Goal: Task Accomplishment & Management: Manage account settings

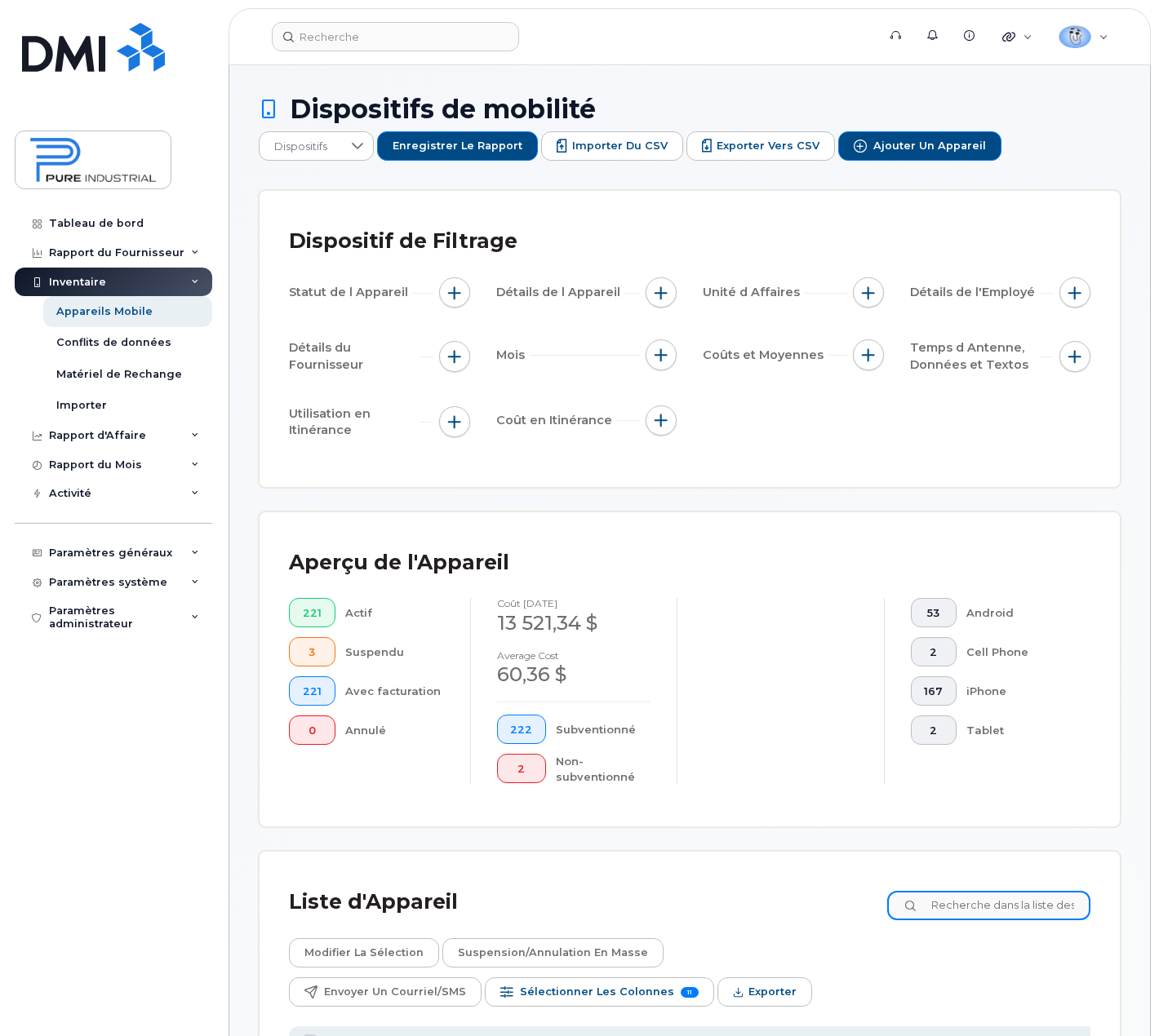
drag, startPoint x: 999, startPoint y: 913, endPoint x: 985, endPoint y: 896, distance: 22.0
click at [997, 910] on input at bounding box center [988, 906] width 203 height 29
type input "emma"
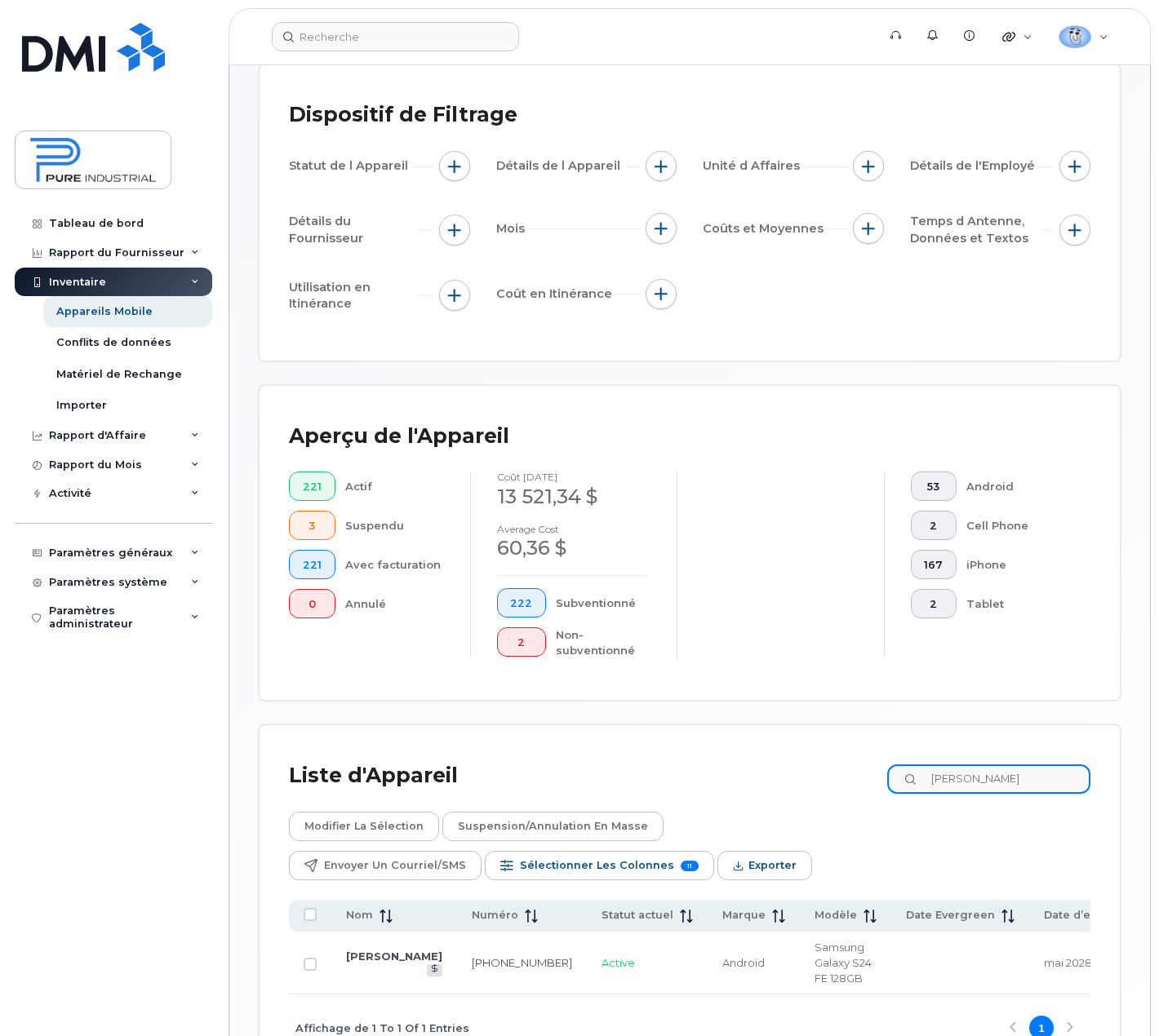
scroll to position [253, 0]
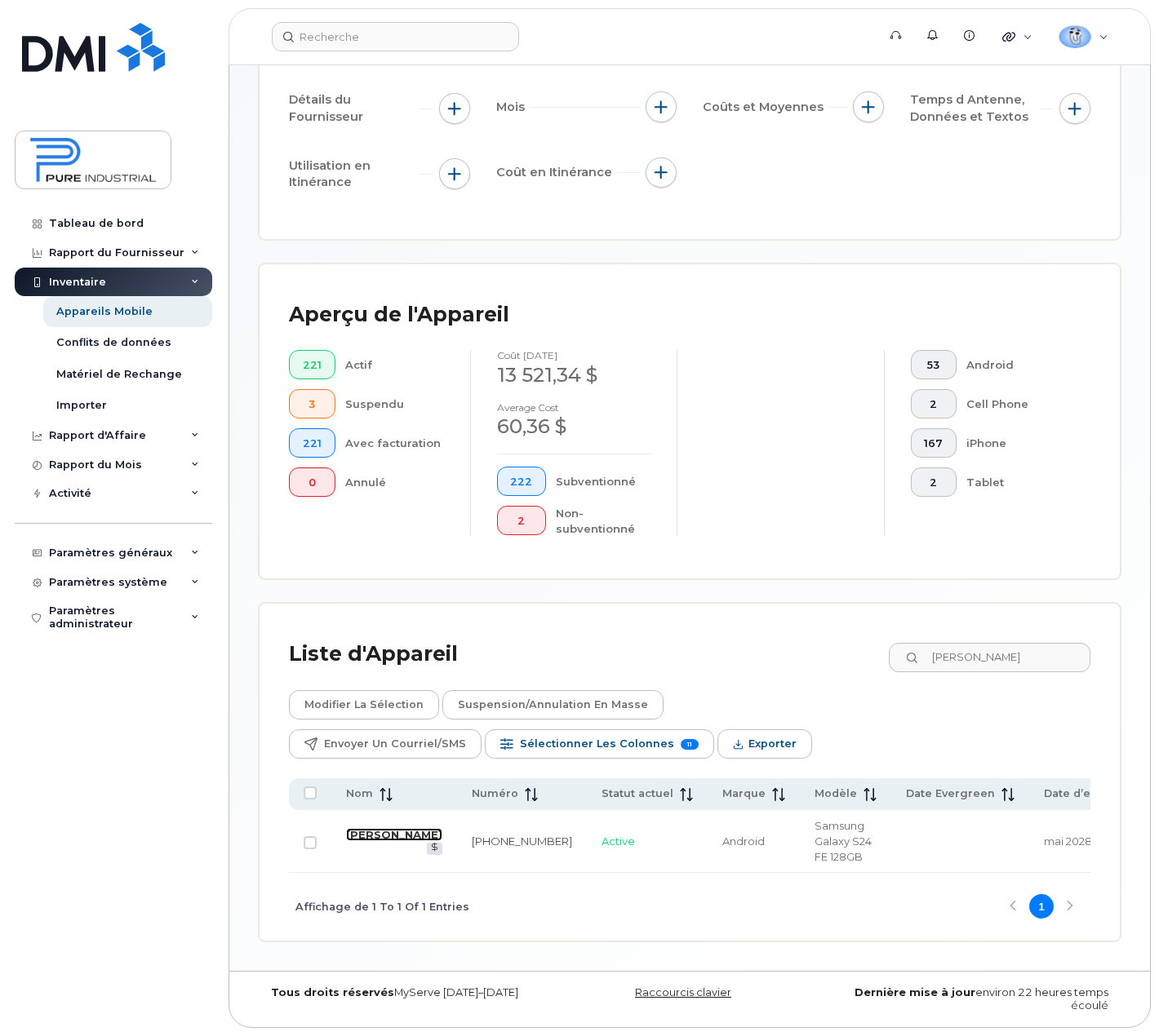
click at [365, 841] on link "[PERSON_NAME]" at bounding box center [394, 835] width 96 height 13
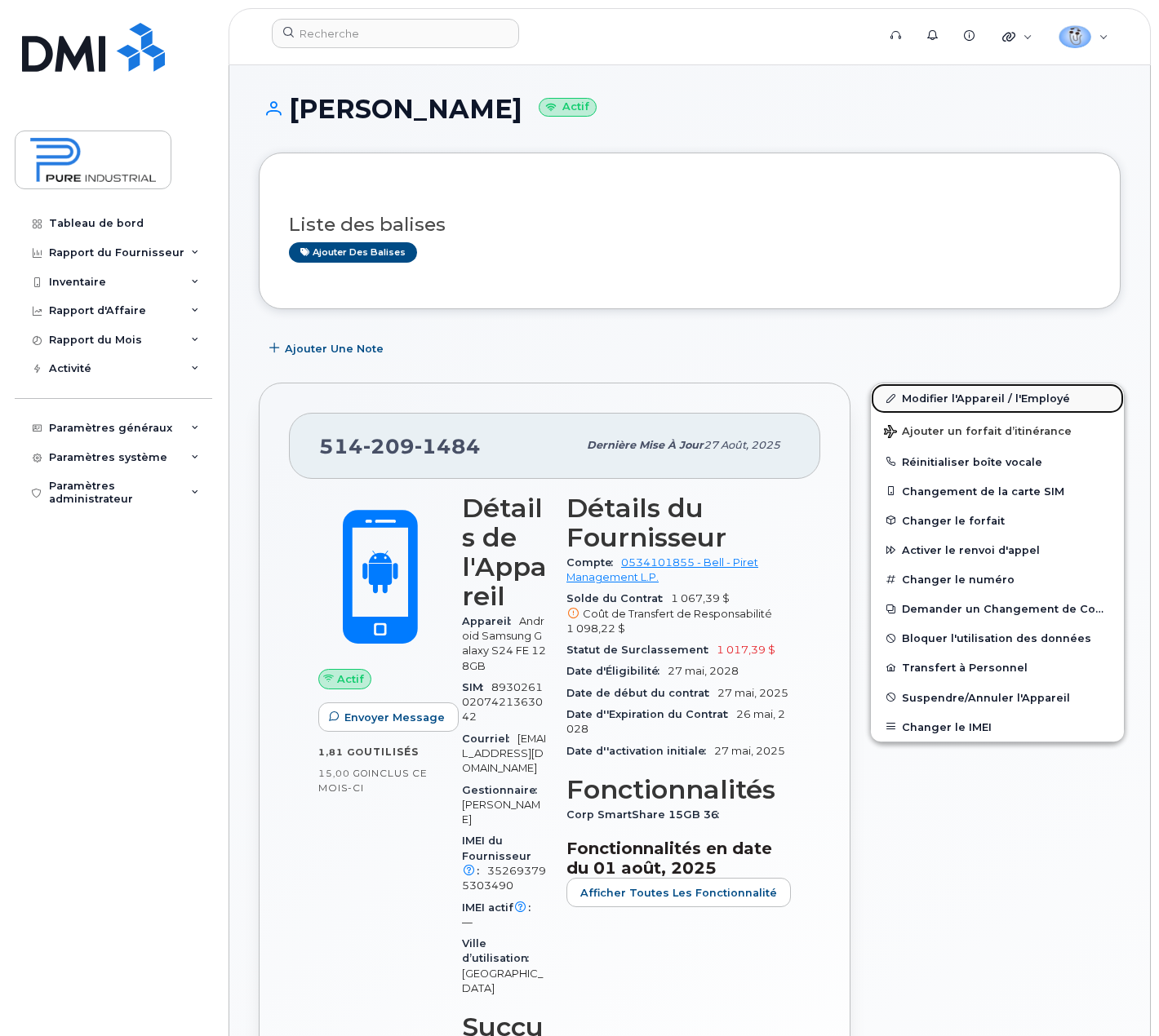
click at [1007, 402] on link "Modifier l'Appareil / l'Employé" at bounding box center [996, 399] width 253 height 29
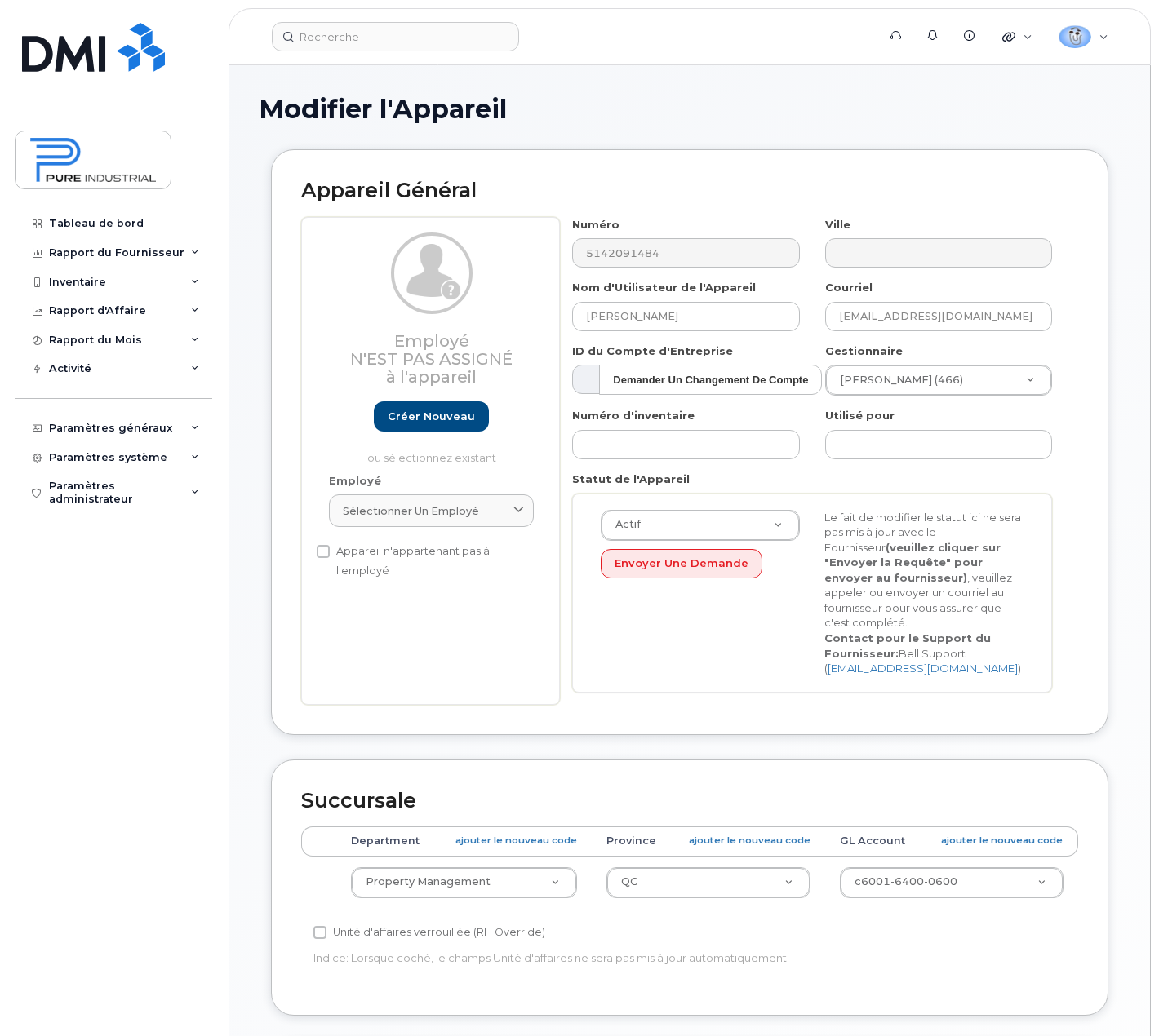
select select "5773520"
select select "5773508"
drag, startPoint x: 748, startPoint y: 317, endPoint x: 549, endPoint y: 315, distance: 199.0
click at [549, 315] on div "Employé N'est pas assigné à l'appareil Créer nouveau ou sélectionnez existant E…" at bounding box center [690, 460] width 777 height 488
type input "g"
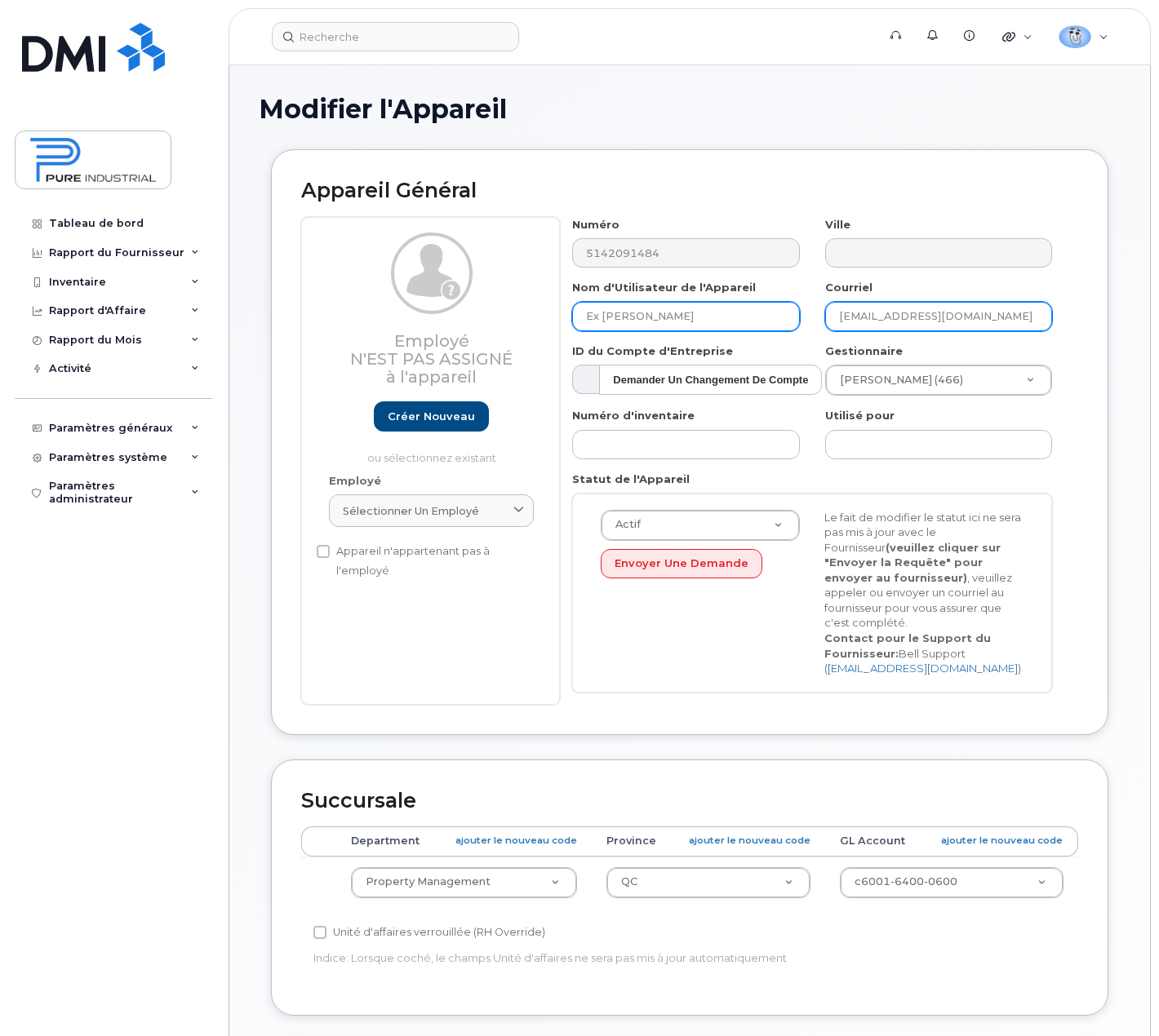
type input "Ex [PERSON_NAME]"
drag, startPoint x: 838, startPoint y: 317, endPoint x: 705, endPoint y: 316, distance: 133.0
click at [705, 316] on div "Numéro 5142091484 Ville Nom d'Utilisateur de l'Appareil Ex [PERSON_NAME] Courri…" at bounding box center [813, 460] width 505 height 488
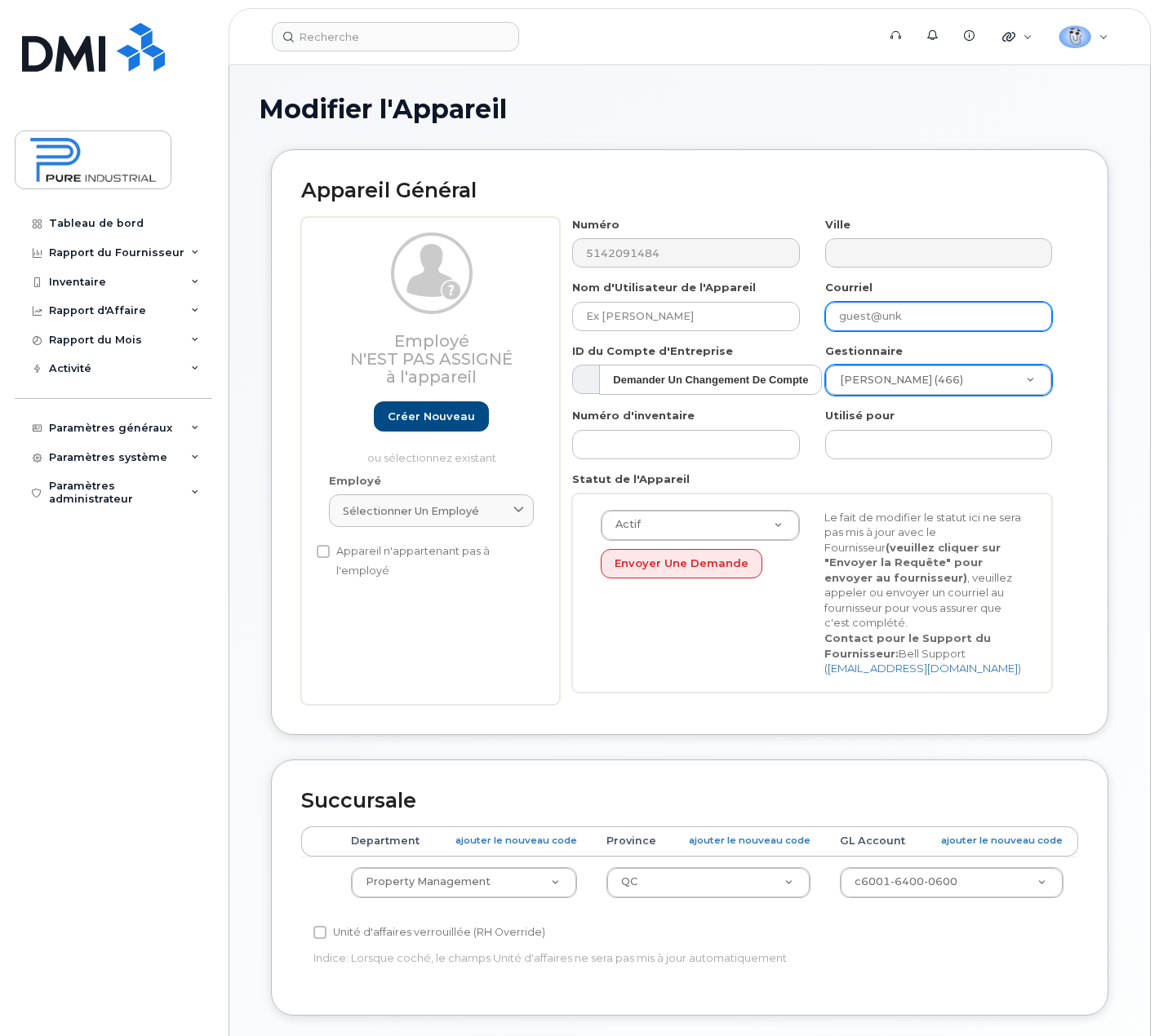
type input "[EMAIL_ADDRESS][DOMAIN_NAME]"
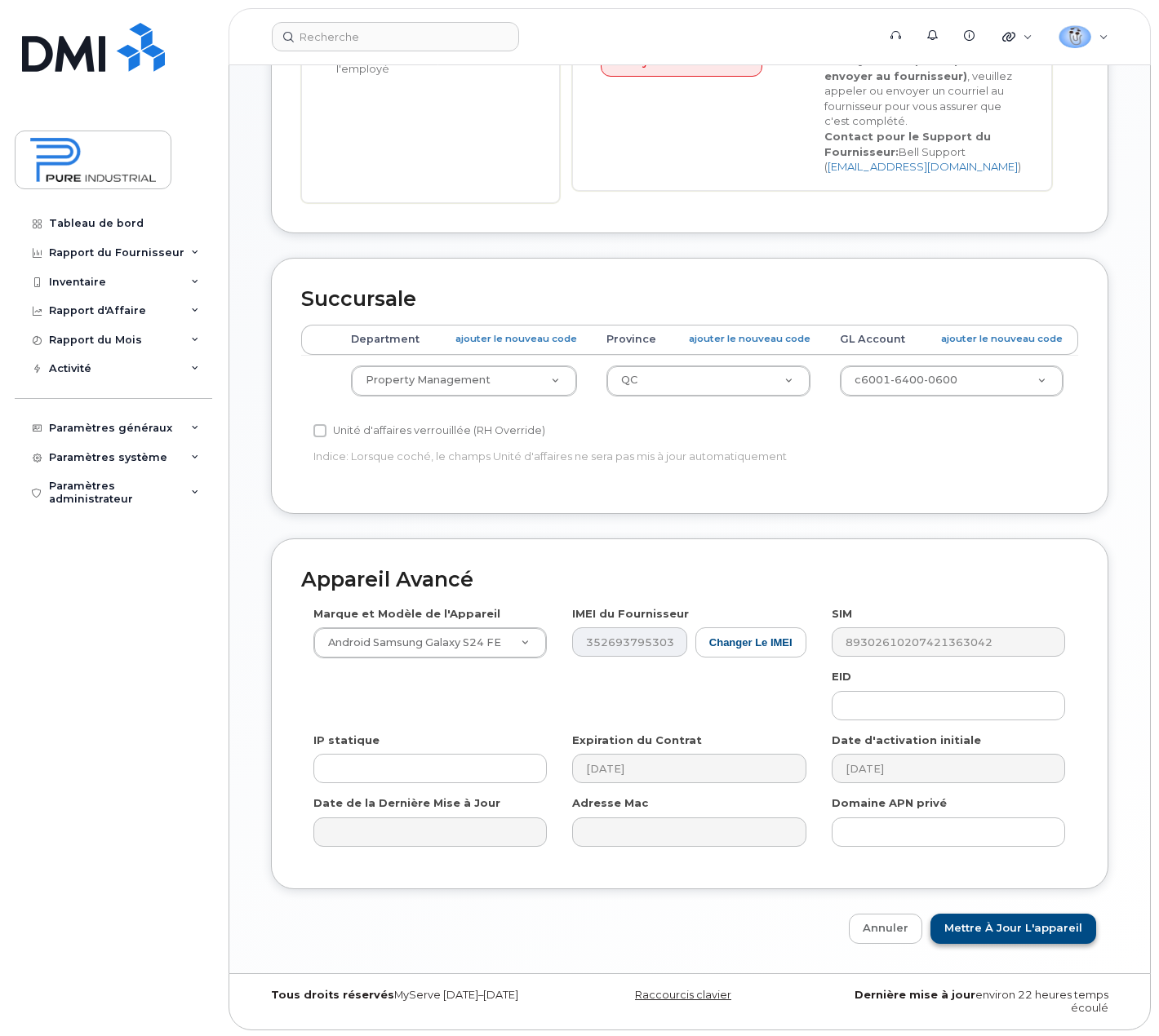
scroll to position [504, 0]
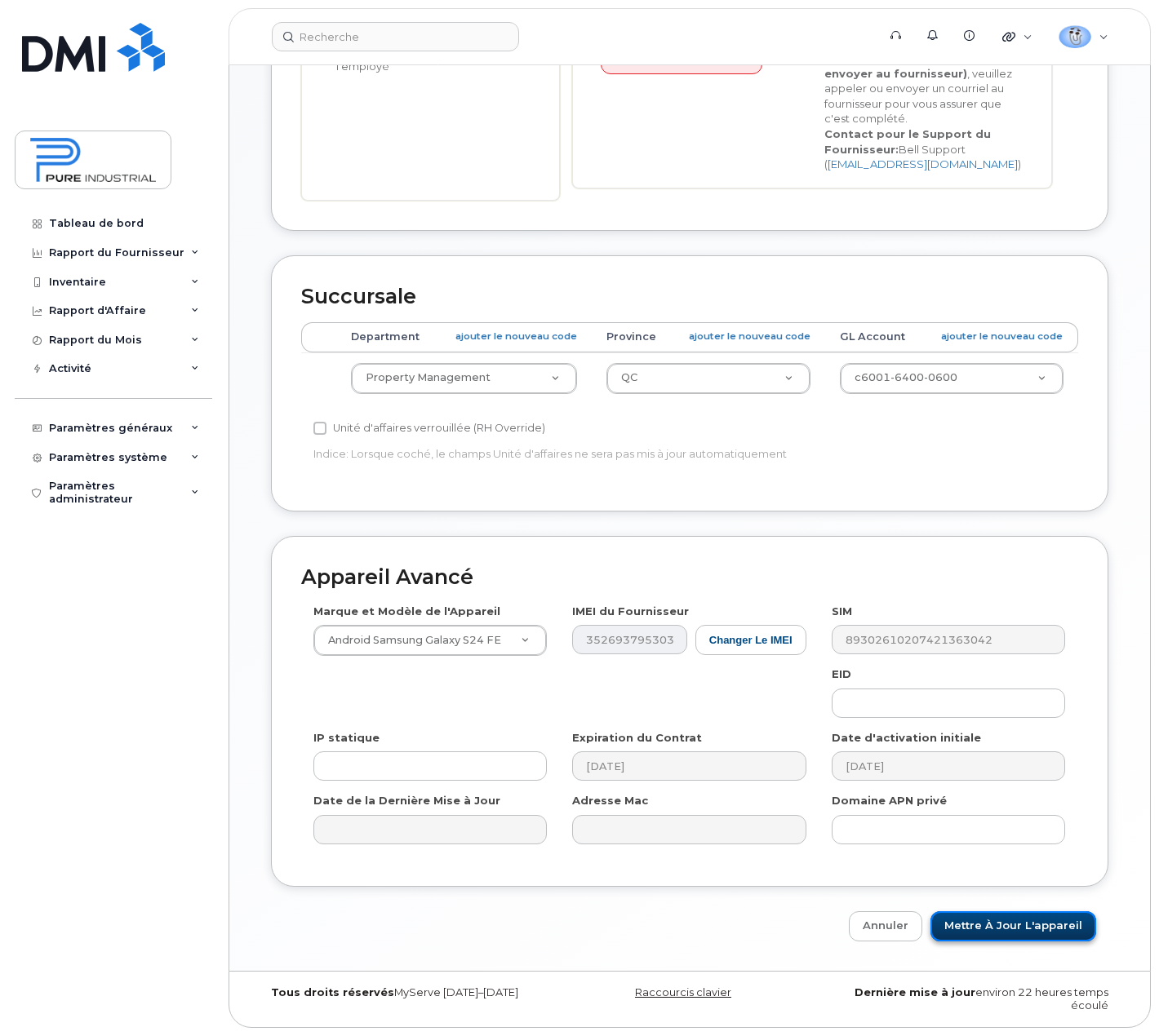
drag, startPoint x: 1026, startPoint y: 926, endPoint x: 1025, endPoint y: 940, distance: 14.0
click at [1026, 928] on input "Mettre à jour l'appareil" at bounding box center [1013, 926] width 165 height 30
type input "Sauvegarde..."
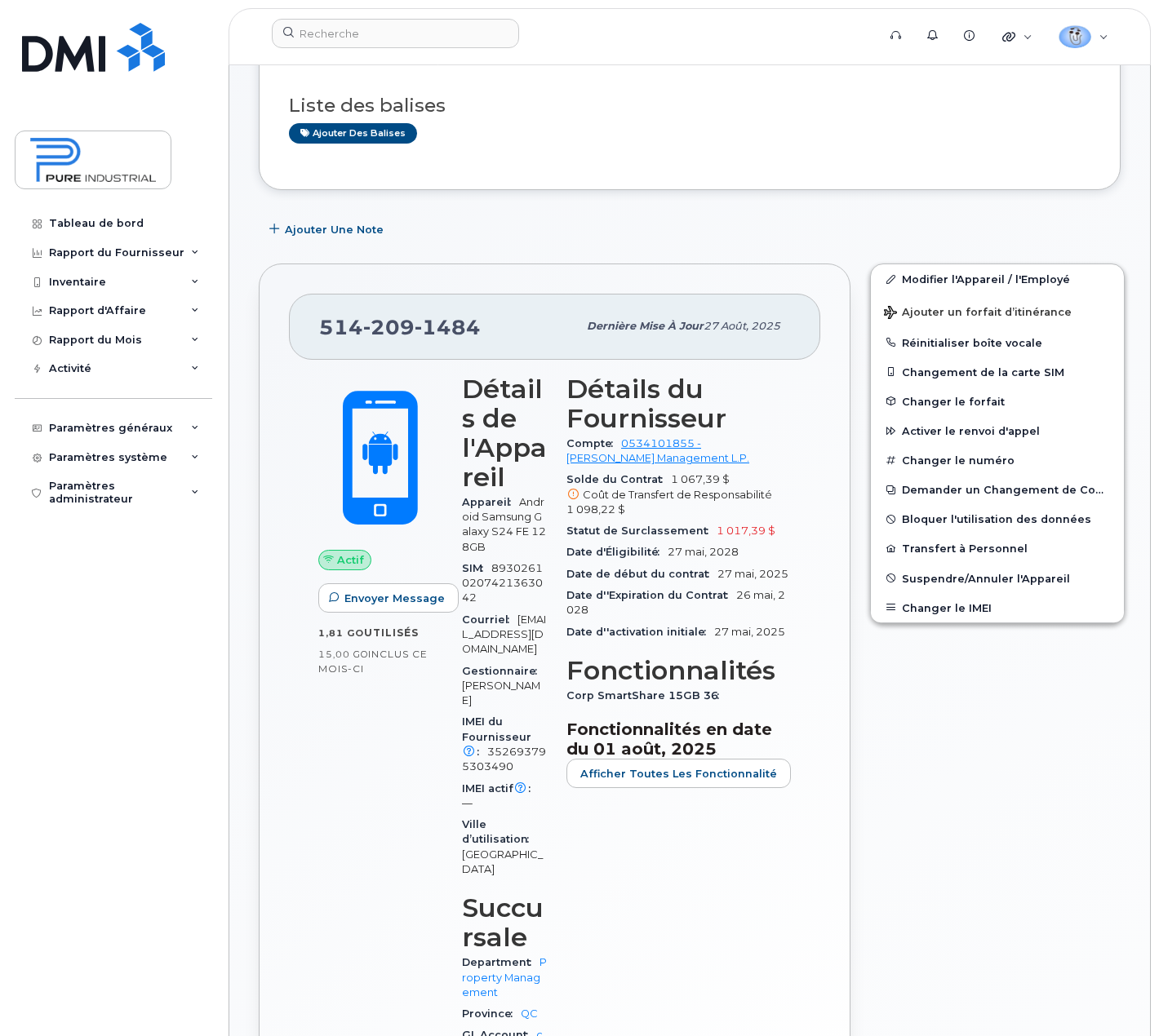
scroll to position [245, 0]
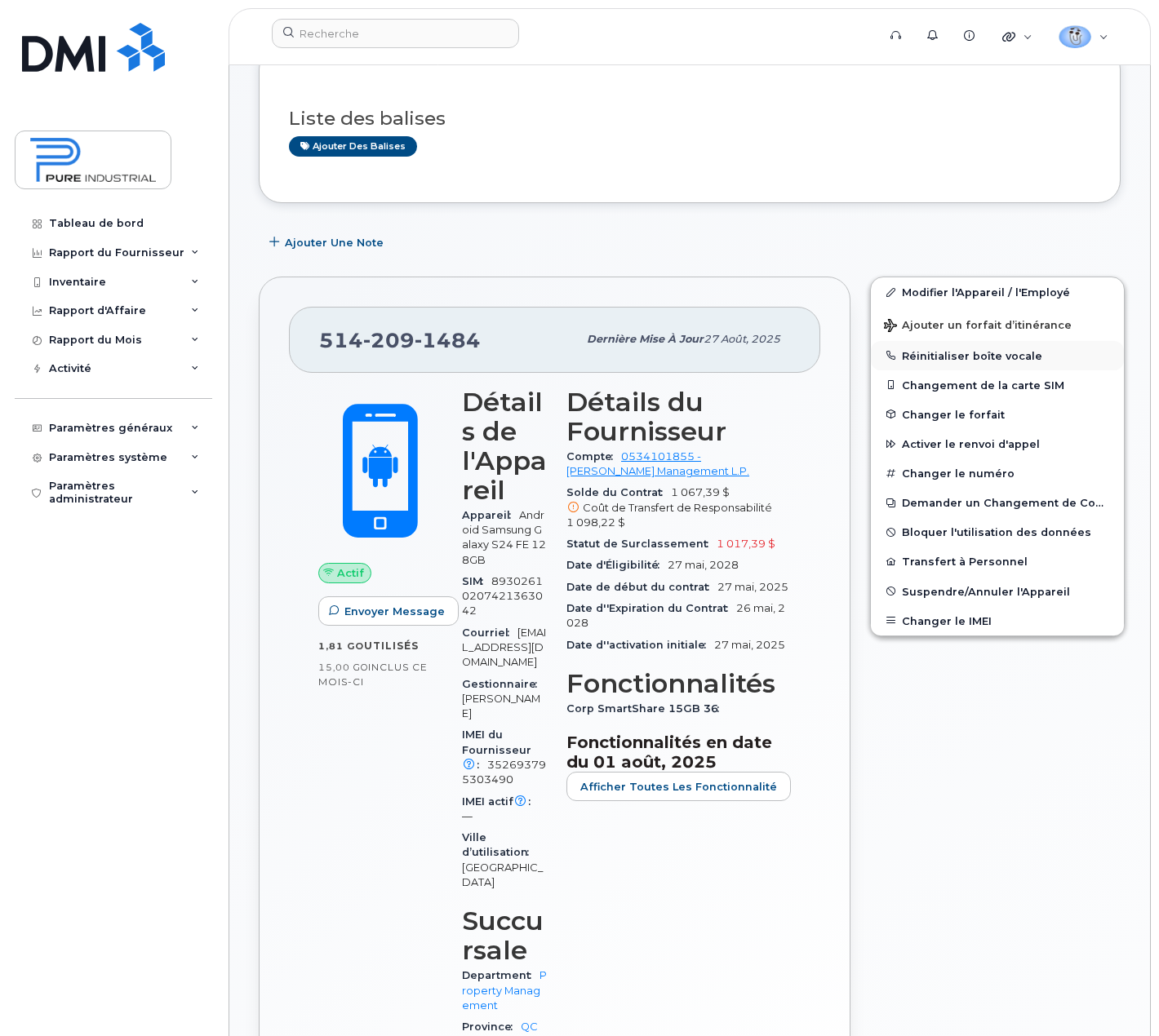
click at [925, 355] on button "Réinitialiser boîte vocale" at bounding box center [996, 355] width 253 height 29
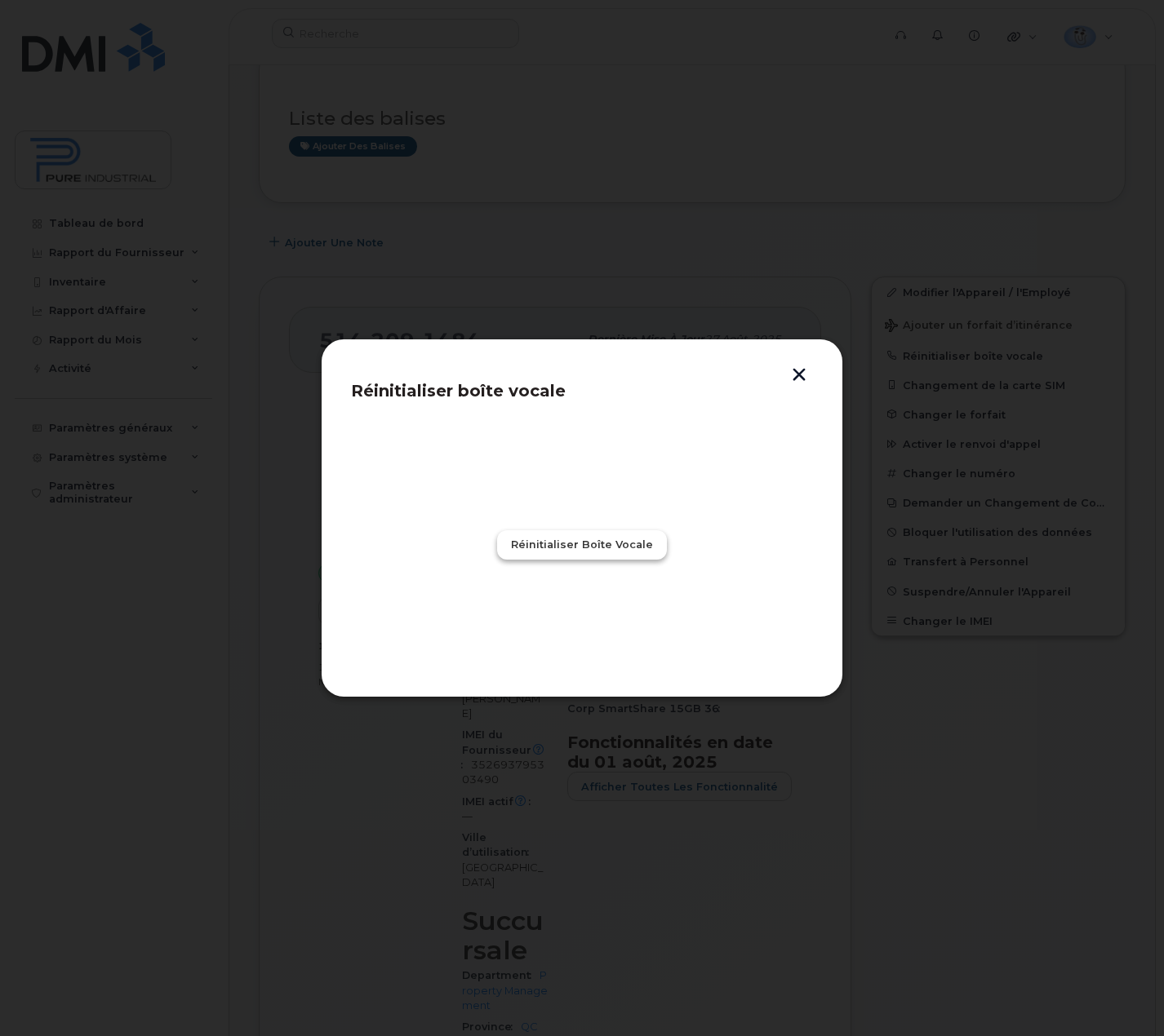
click at [634, 538] on span "Réinitialiser boîte vocale" at bounding box center [582, 545] width 142 height 16
click at [594, 614] on span "Fermer" at bounding box center [582, 616] width 42 height 16
